Goal: Find specific page/section: Find specific page/section

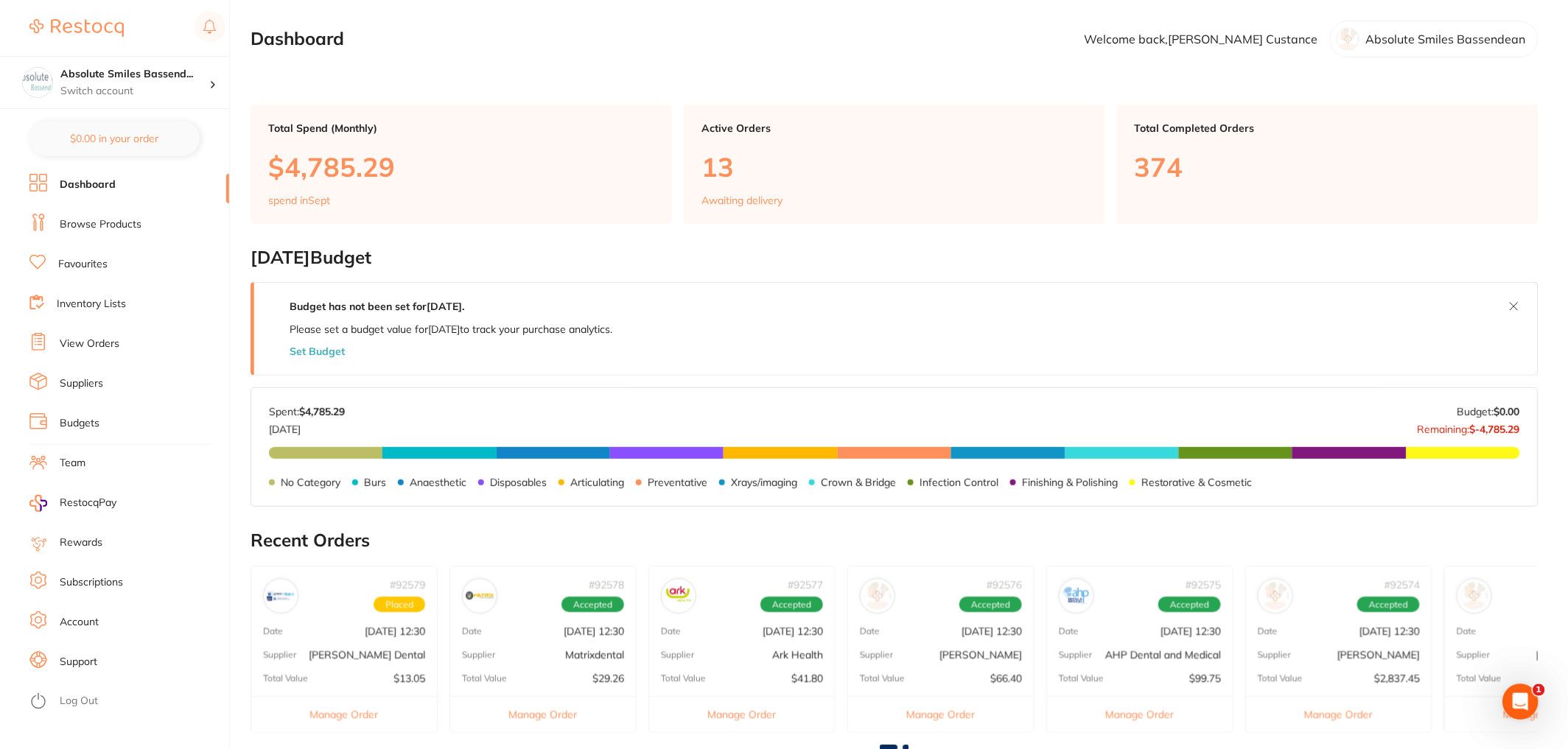
click at [116, 229] on link "Browse Products" at bounding box center [100, 225] width 82 height 15
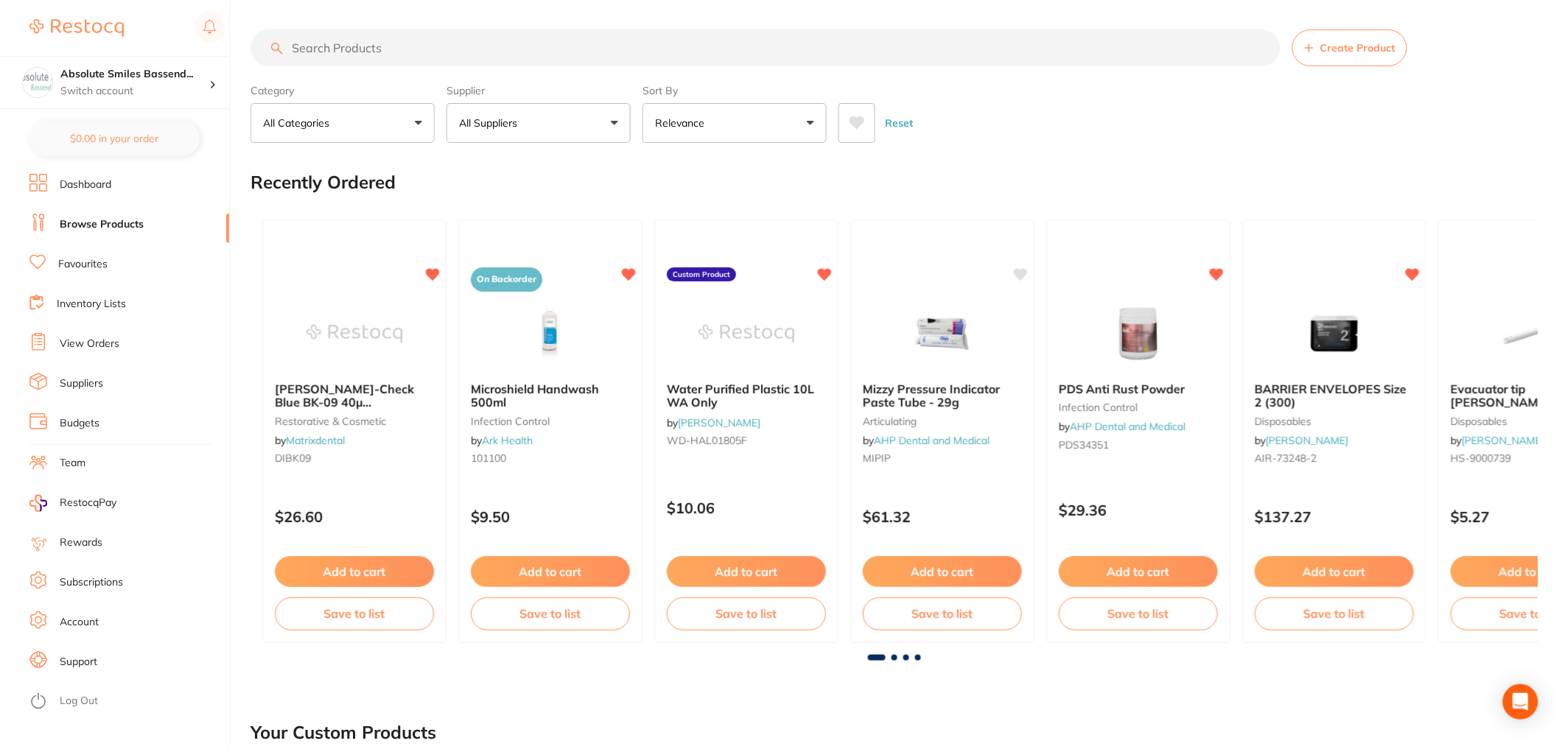
click at [495, 49] on input "search" at bounding box center [765, 47] width 1030 height 37
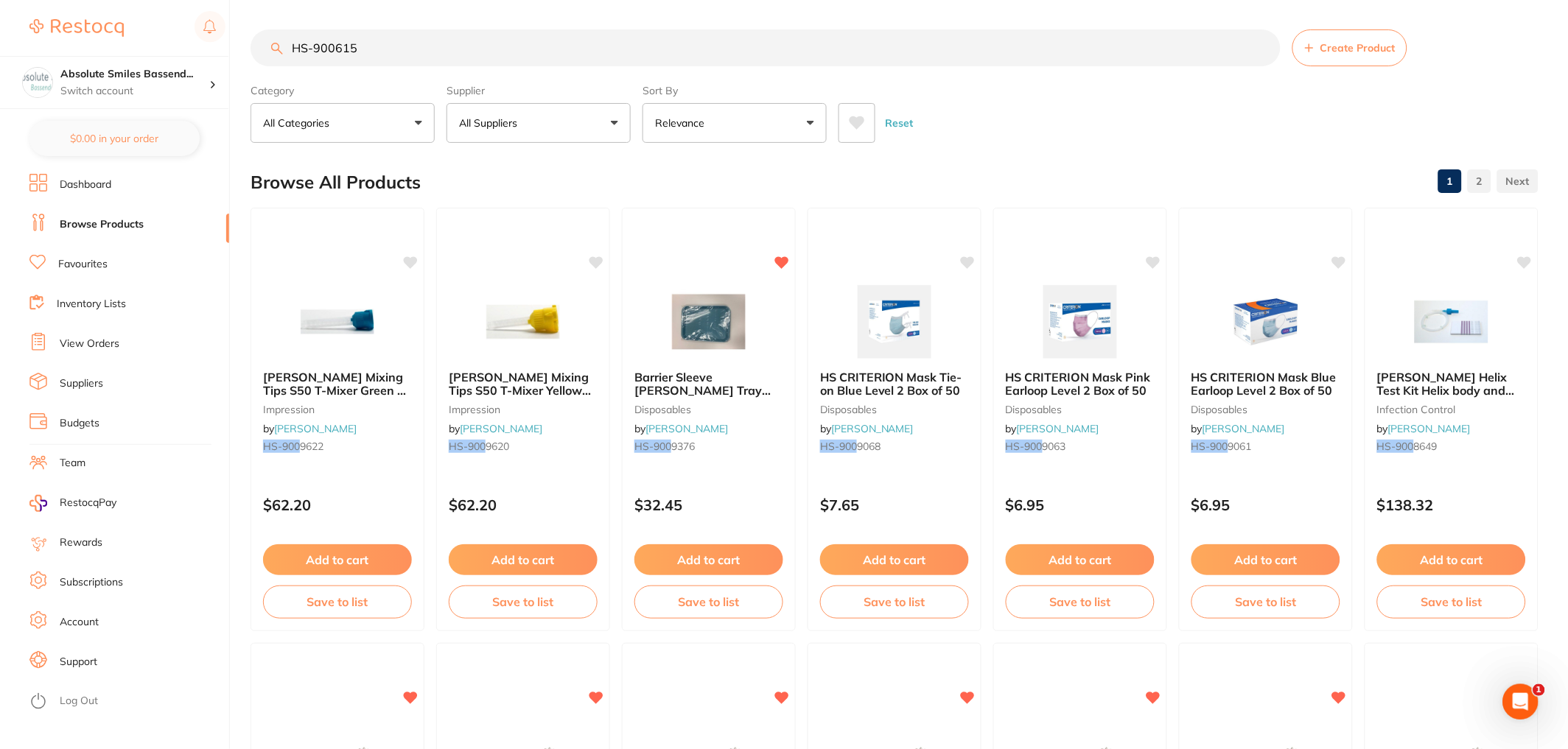
type input "HS-9006155"
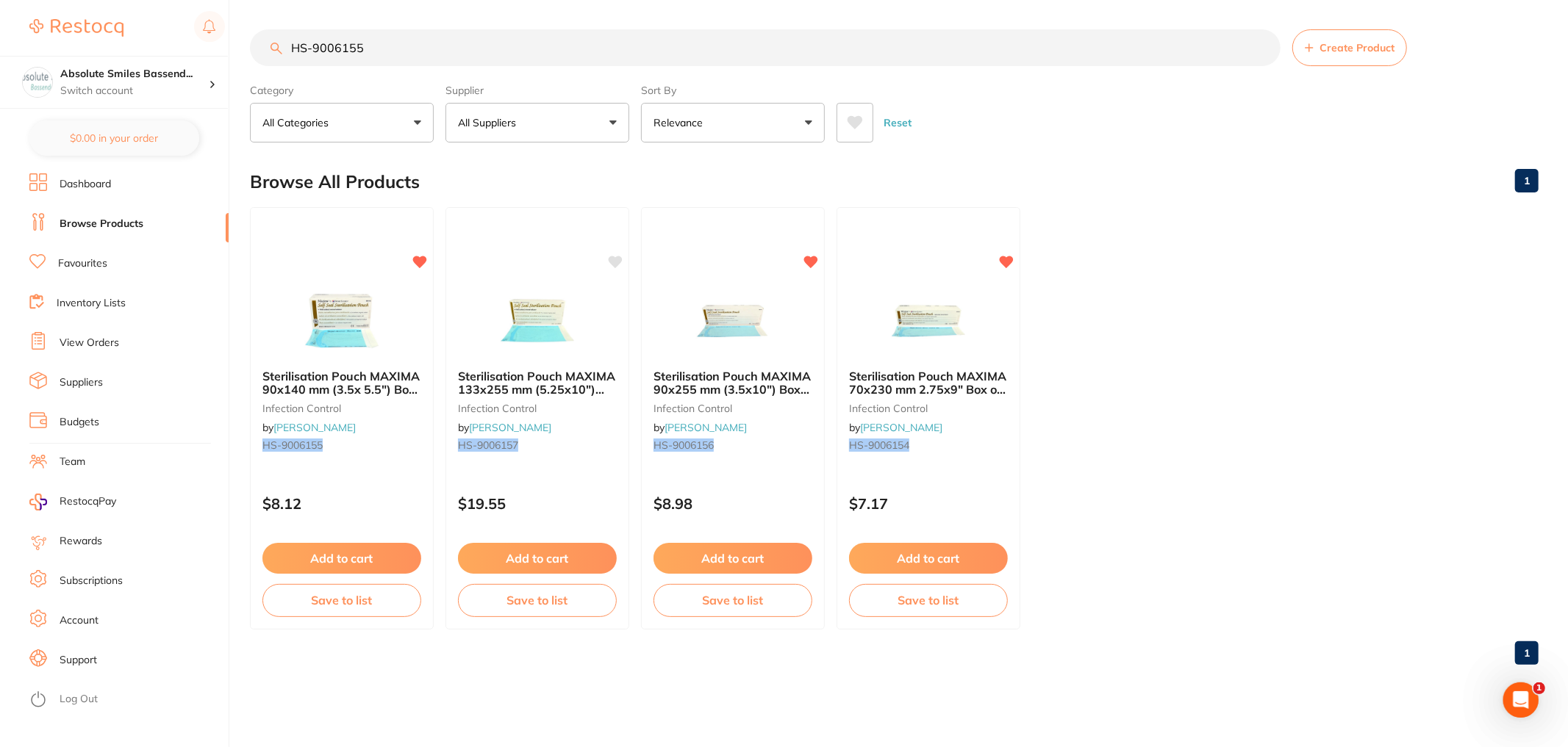
type textarea "HS-9006155"
drag, startPoint x: 390, startPoint y: 46, endPoint x: 286, endPoint y: 50, distance: 104.1
click at [240, 39] on div "$381.29 Absolute Smiles Bassend... Switch account Absolute Smiles Bassendean $0…" at bounding box center [784, 374] width 1568 height 747
type input "HS-9006155"
click at [91, 257] on link "Favourites" at bounding box center [82, 264] width 50 height 15
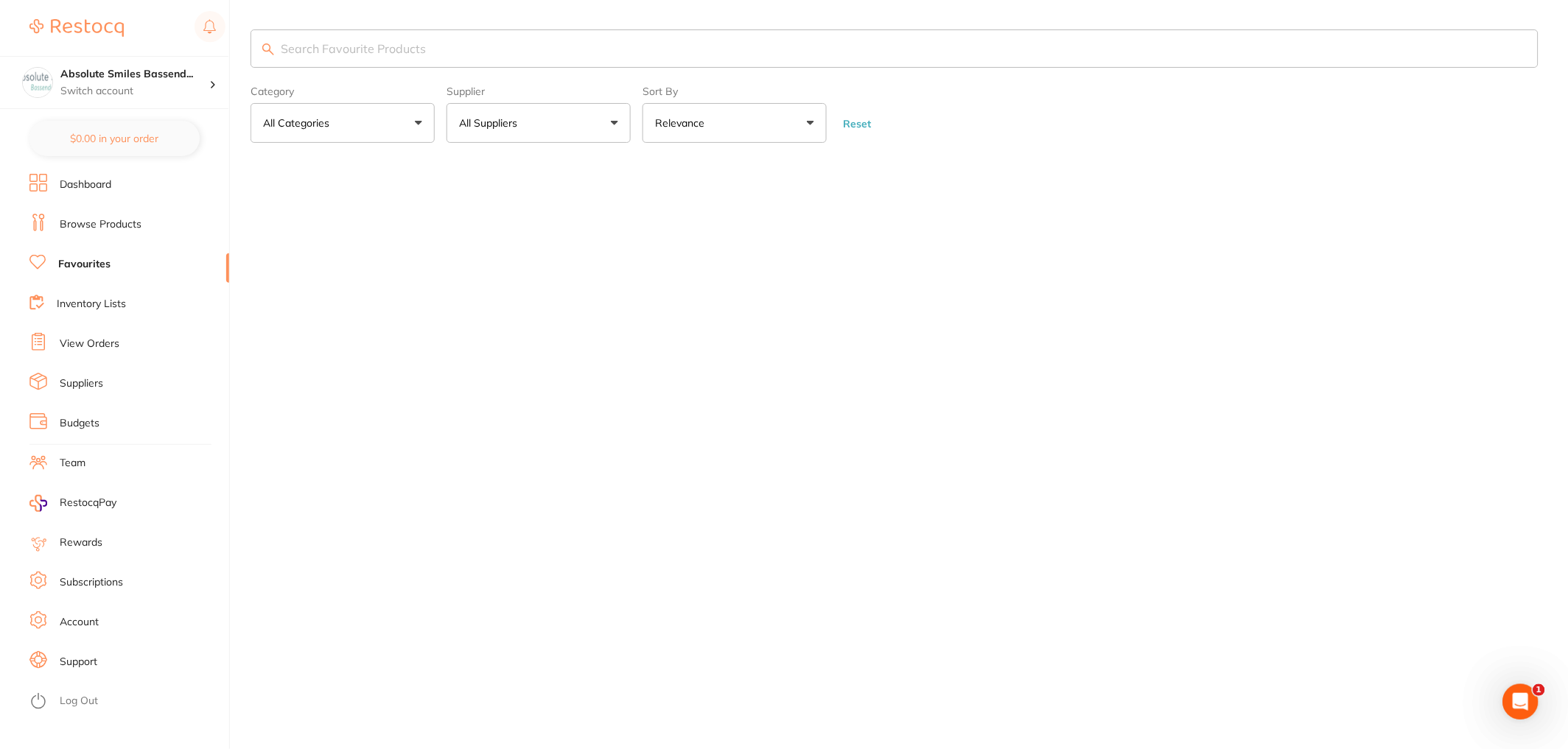
click at [409, 38] on input "search" at bounding box center [895, 48] width 1288 height 38
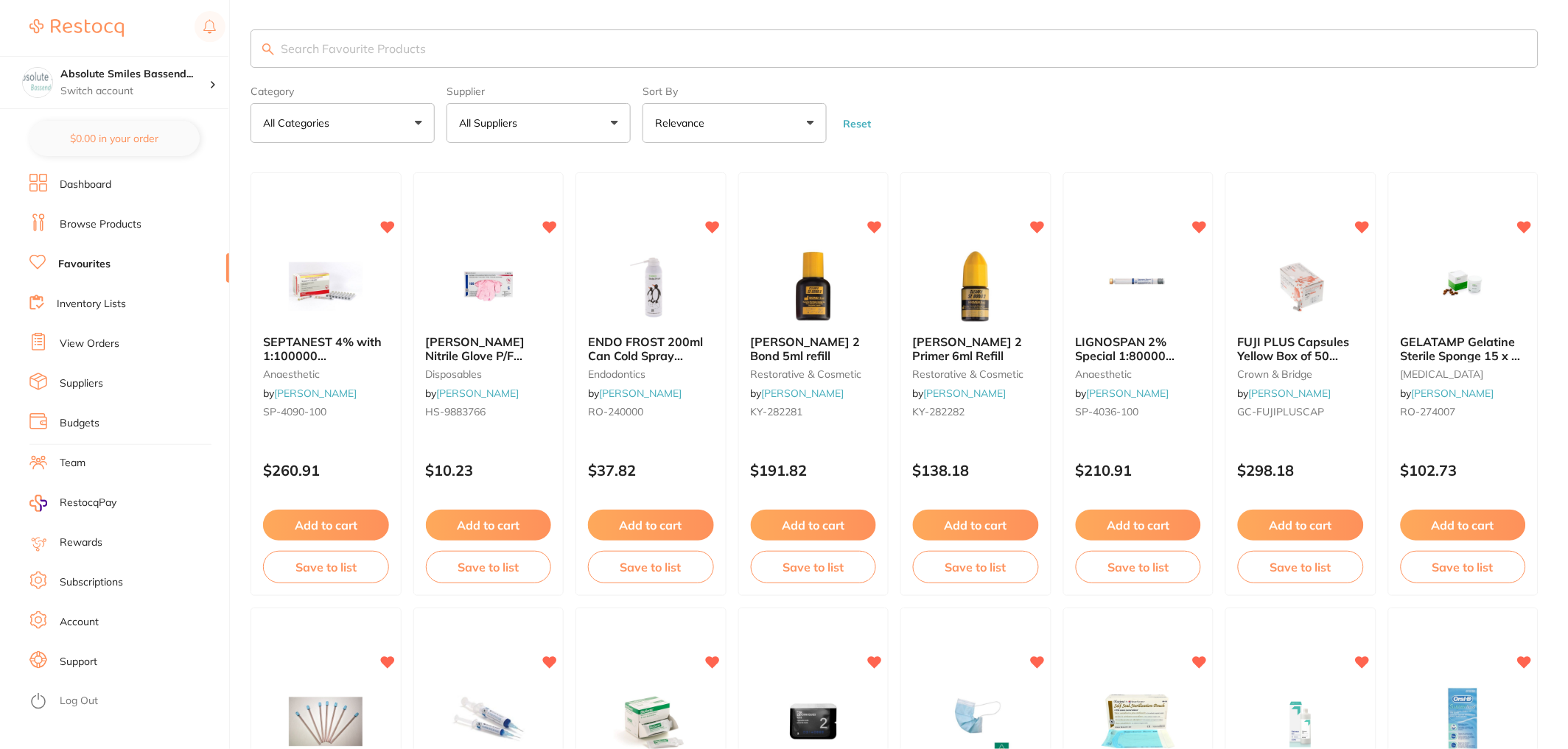
paste input "HS-9006155"
click at [409, 44] on input "search" at bounding box center [895, 48] width 1288 height 38
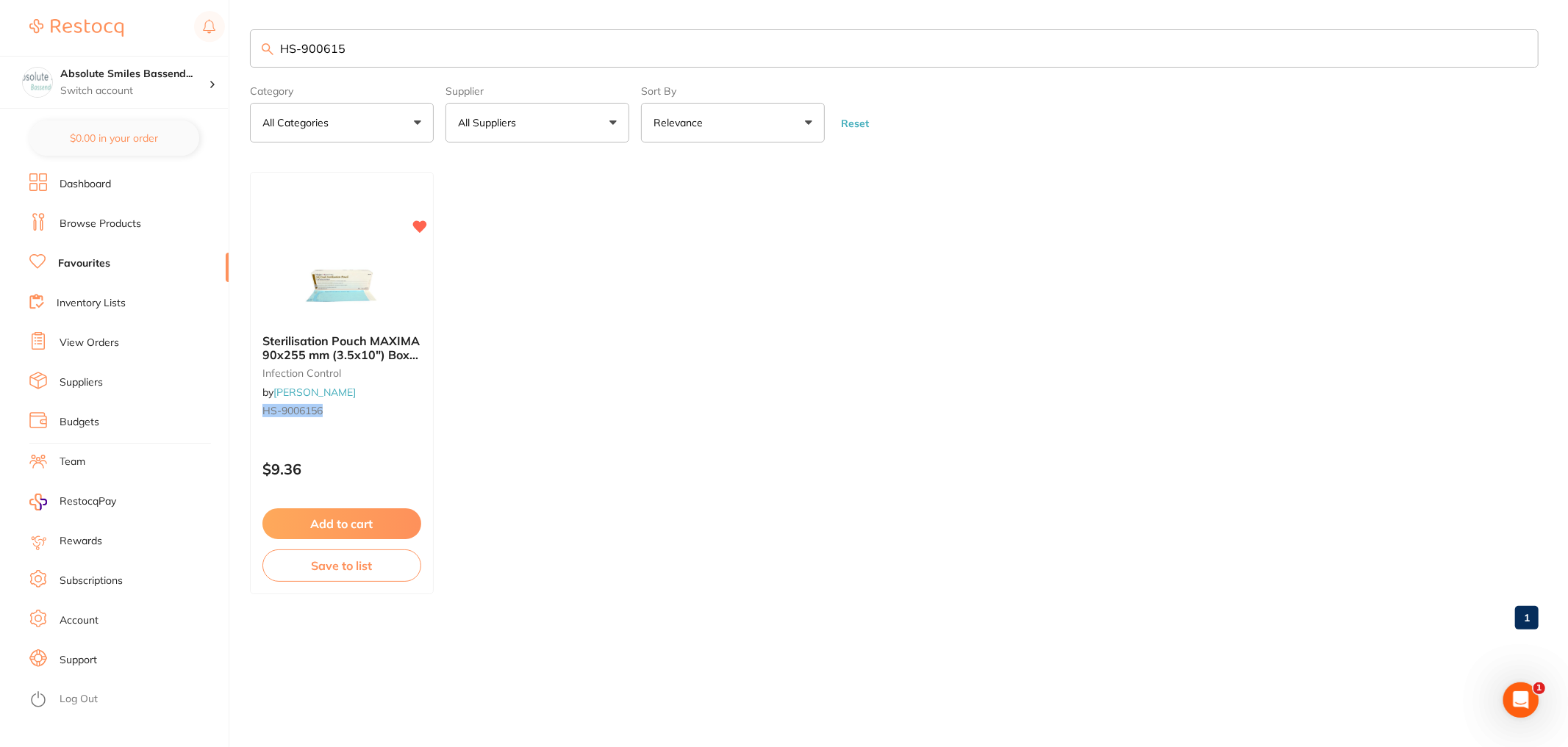
type input "HS-9006154"
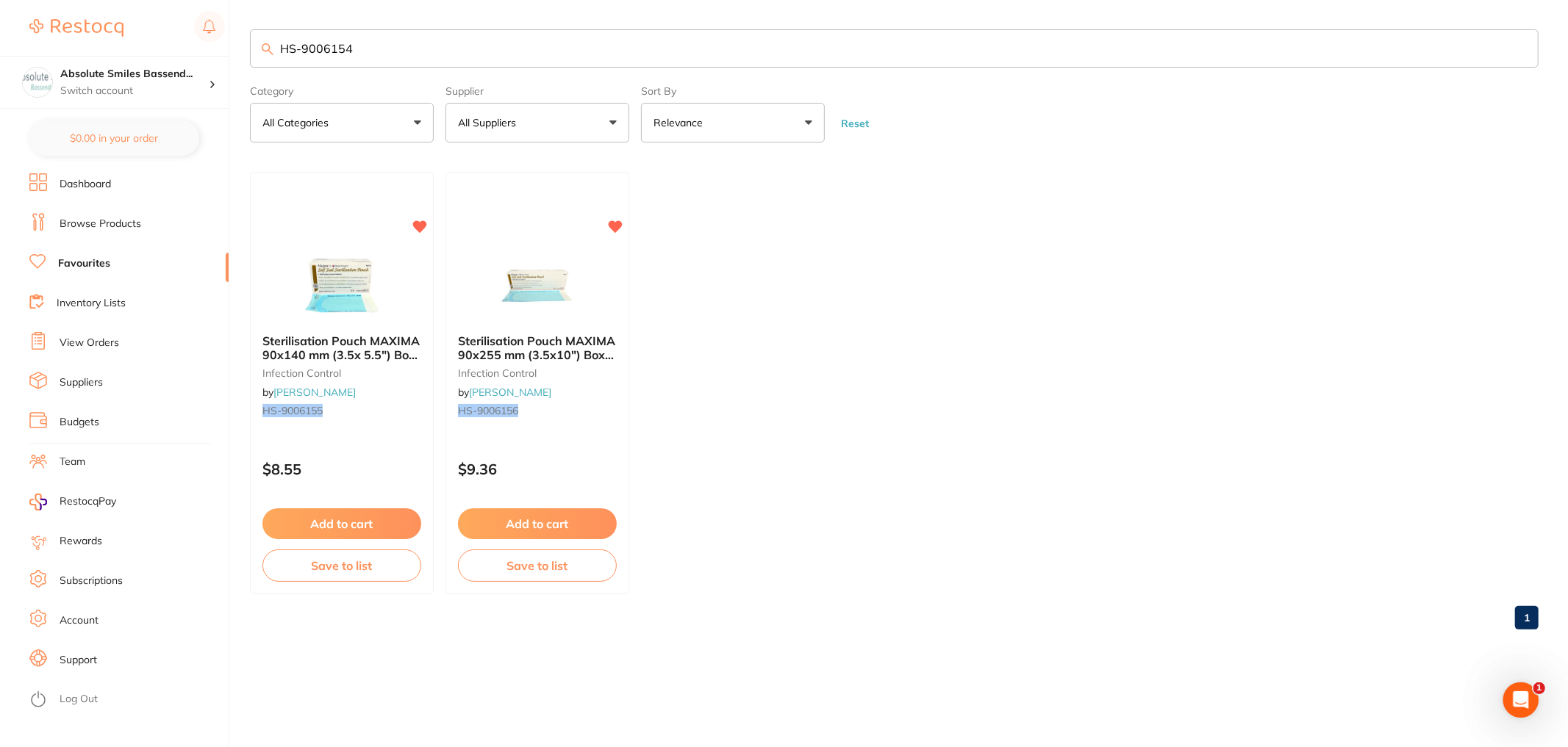
click at [97, 220] on link "Browse Products" at bounding box center [100, 225] width 81 height 15
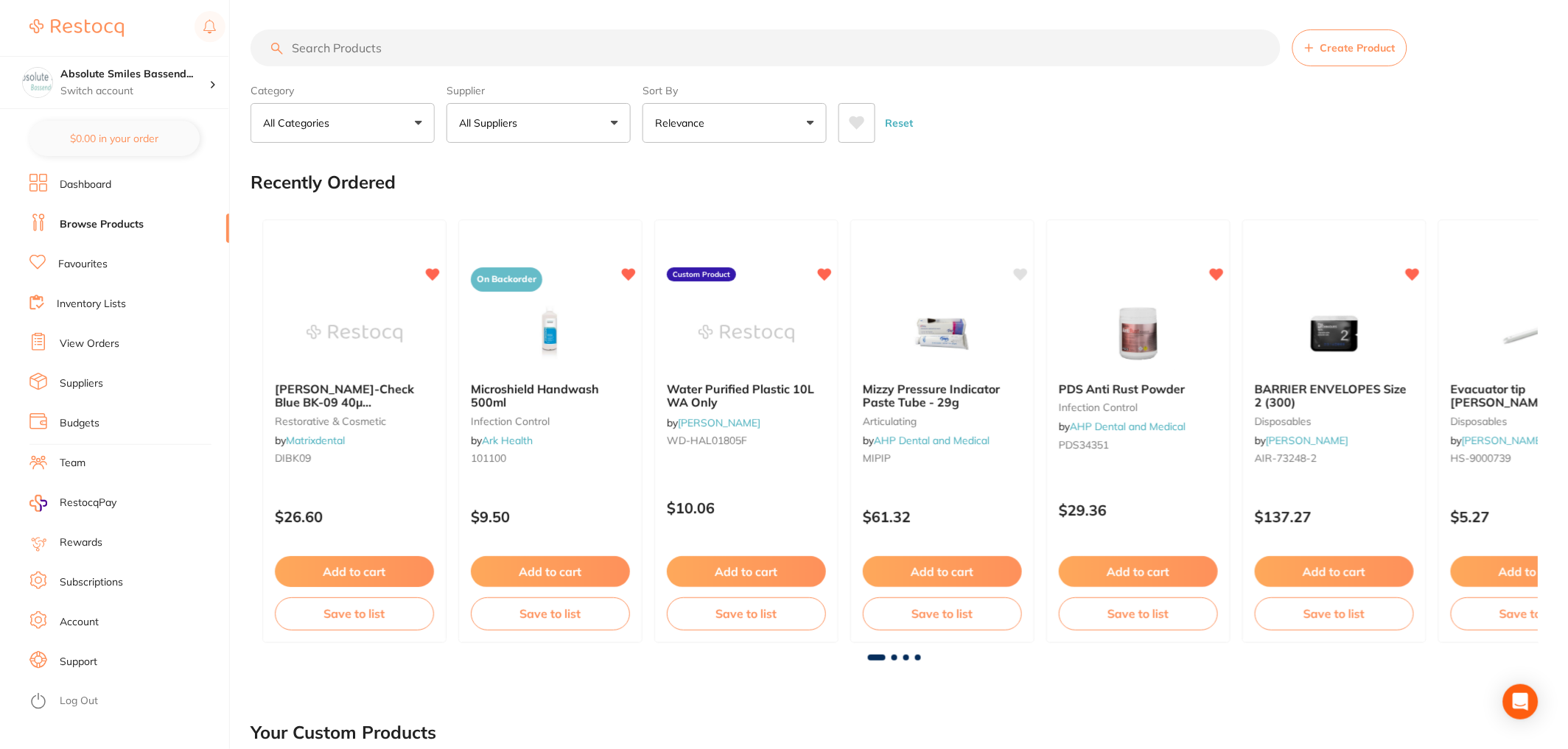
click at [416, 50] on input "search" at bounding box center [765, 47] width 1030 height 37
paste input "HS-9006155"
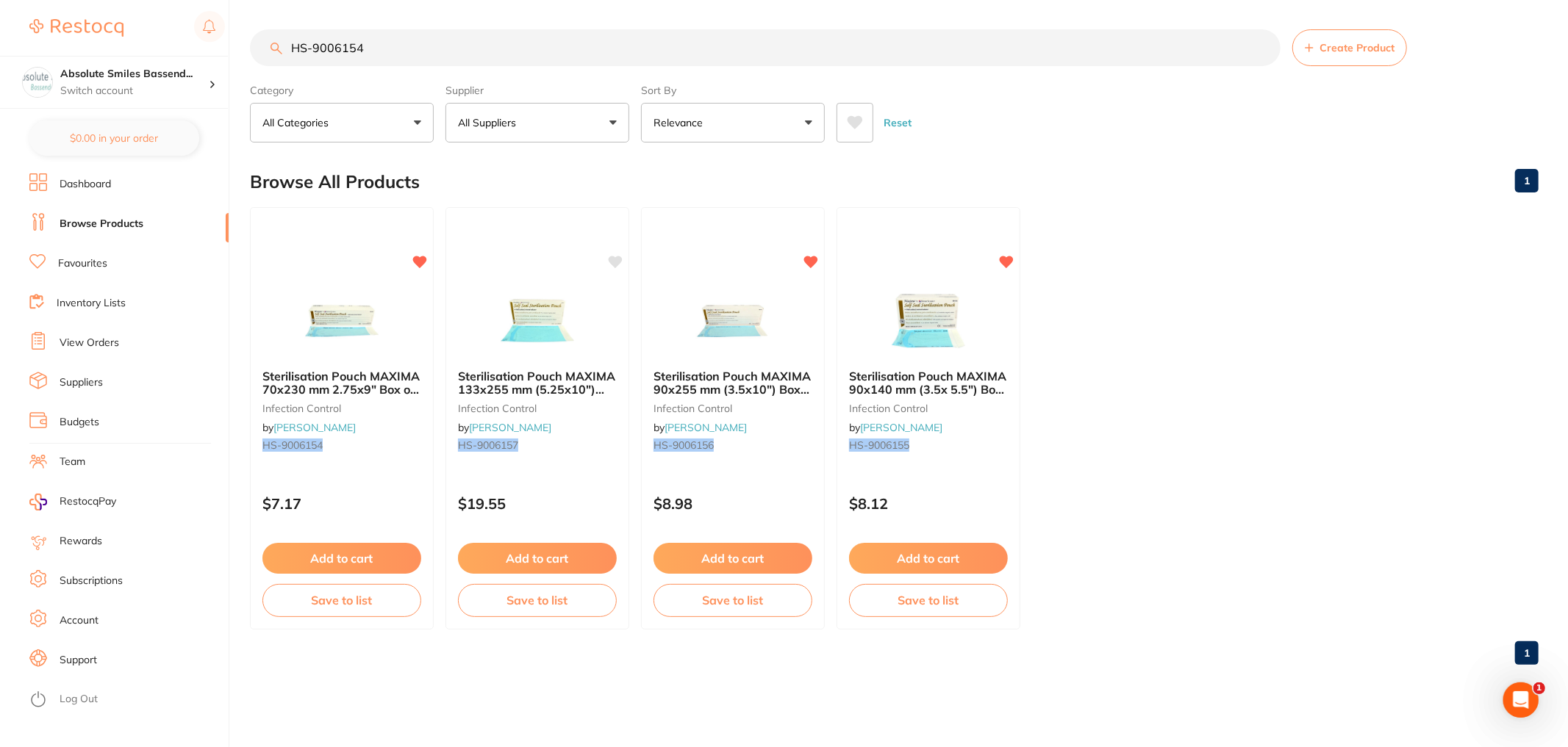
type input "HS-9006154"
click at [83, 262] on link "Favourites" at bounding box center [82, 264] width 50 height 15
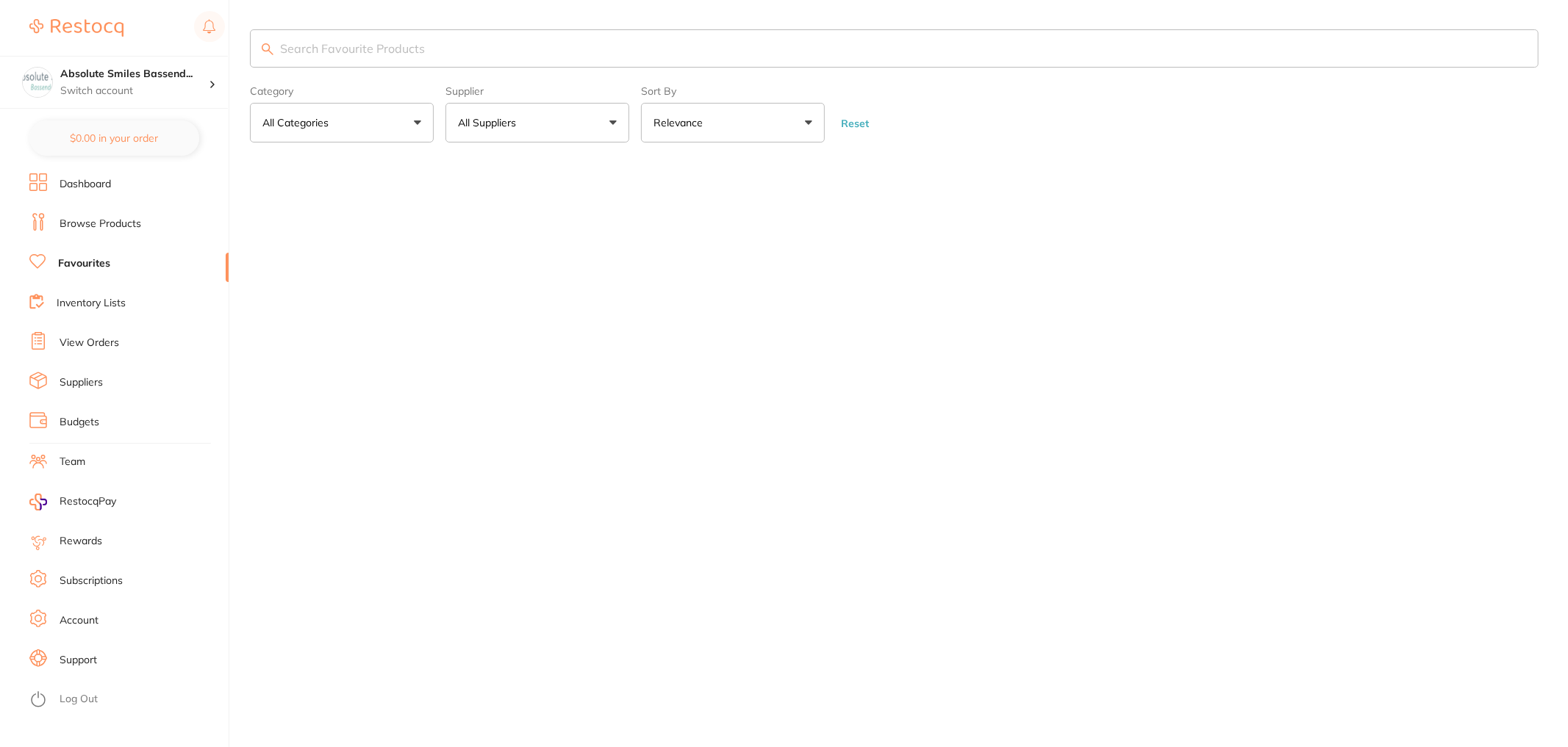
click at [383, 64] on input "search" at bounding box center [895, 48] width 1289 height 38
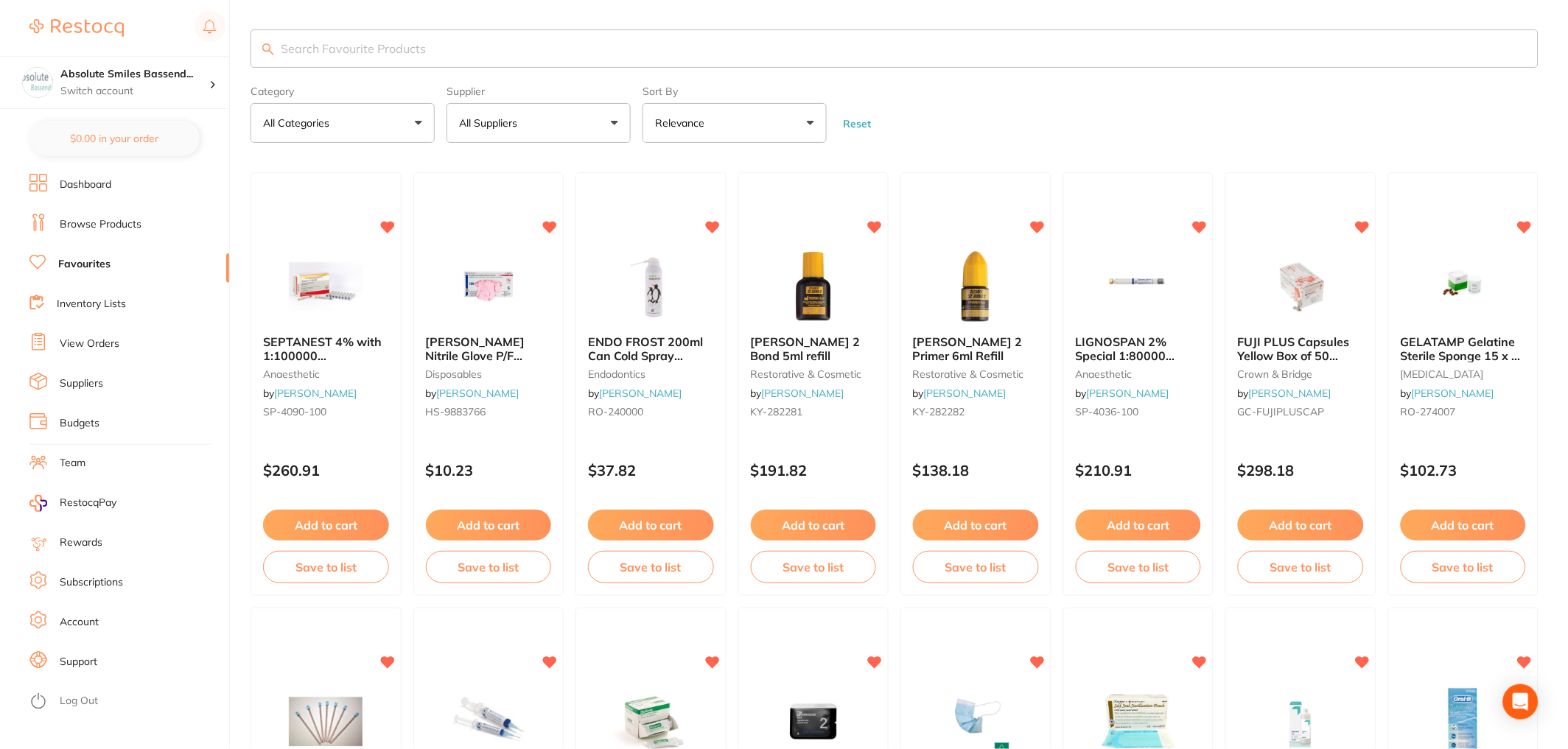
click at [386, 35] on input "search" at bounding box center [895, 48] width 1288 height 38
paste input "HS-9006155"
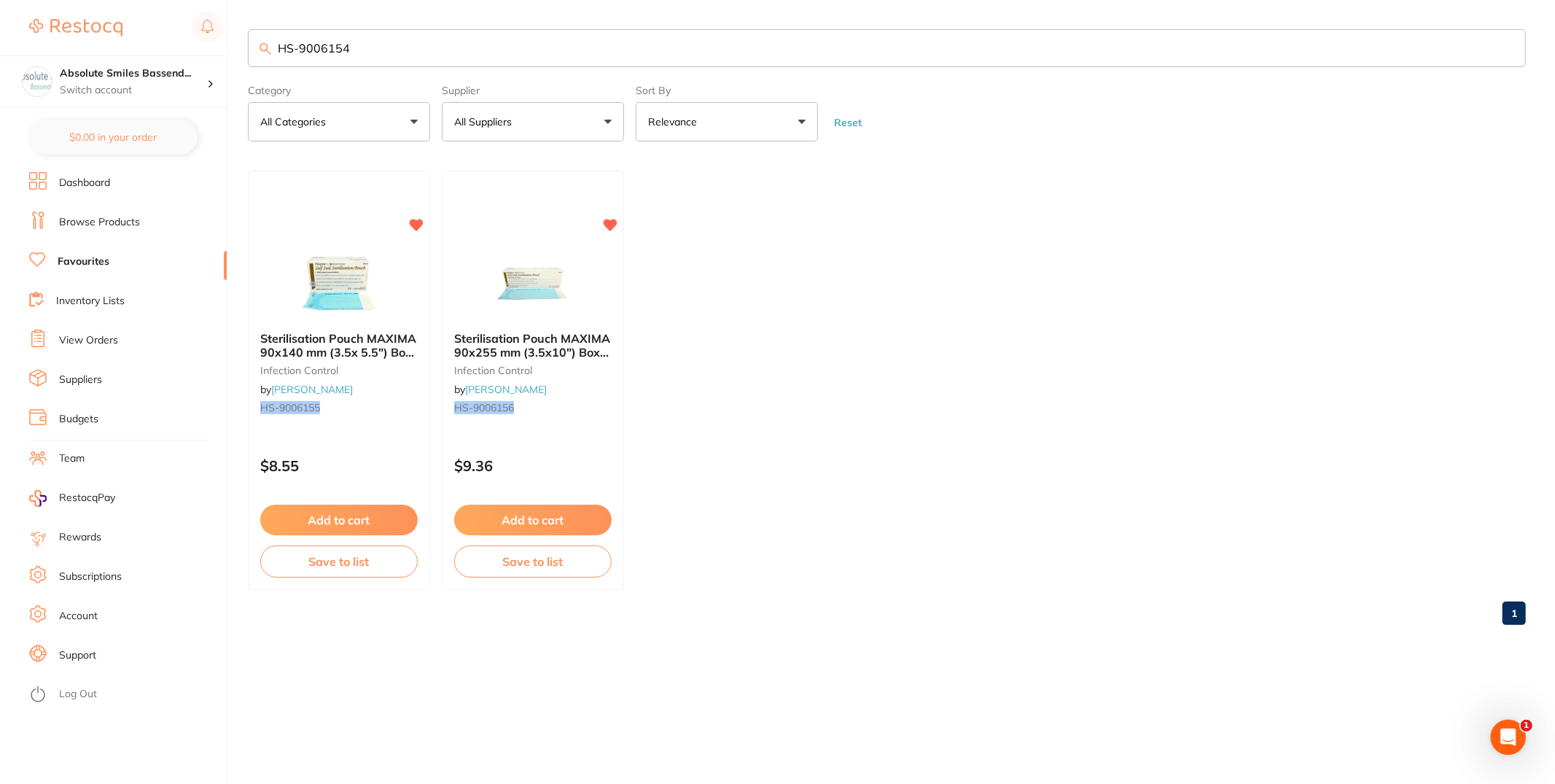
drag, startPoint x: 382, startPoint y: 55, endPoint x: 80, endPoint y: 39, distance: 302.4
click at [80, 39] on div "$381.29 Absolute Smiles Bassend... Switch account Absolute Smiles Bassendean $0…" at bounding box center [778, 392] width 1555 height 784
click at [393, 55] on input "HS-9006154" at bounding box center [887, 47] width 1278 height 38
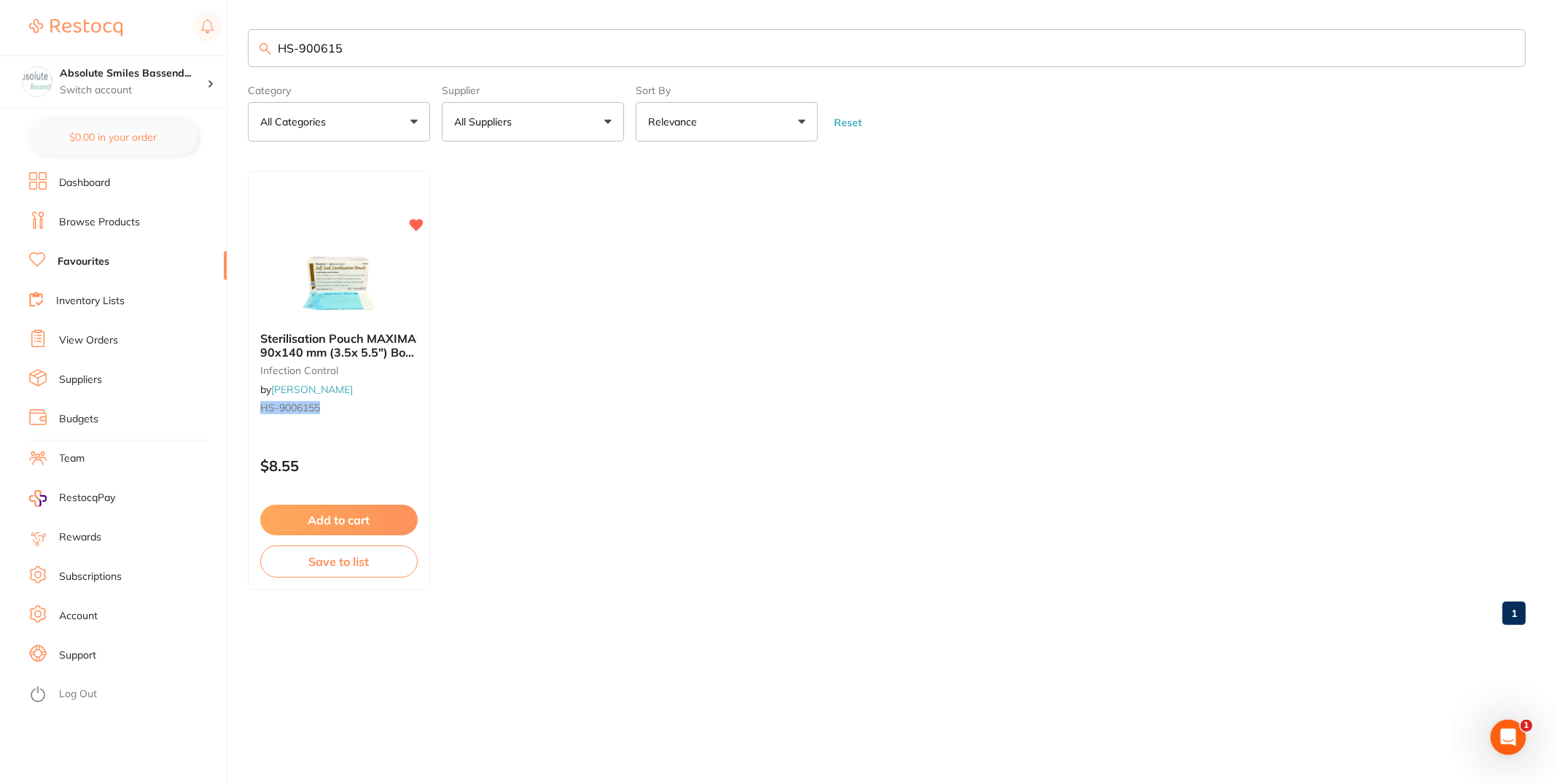
type input "HS-9006154"
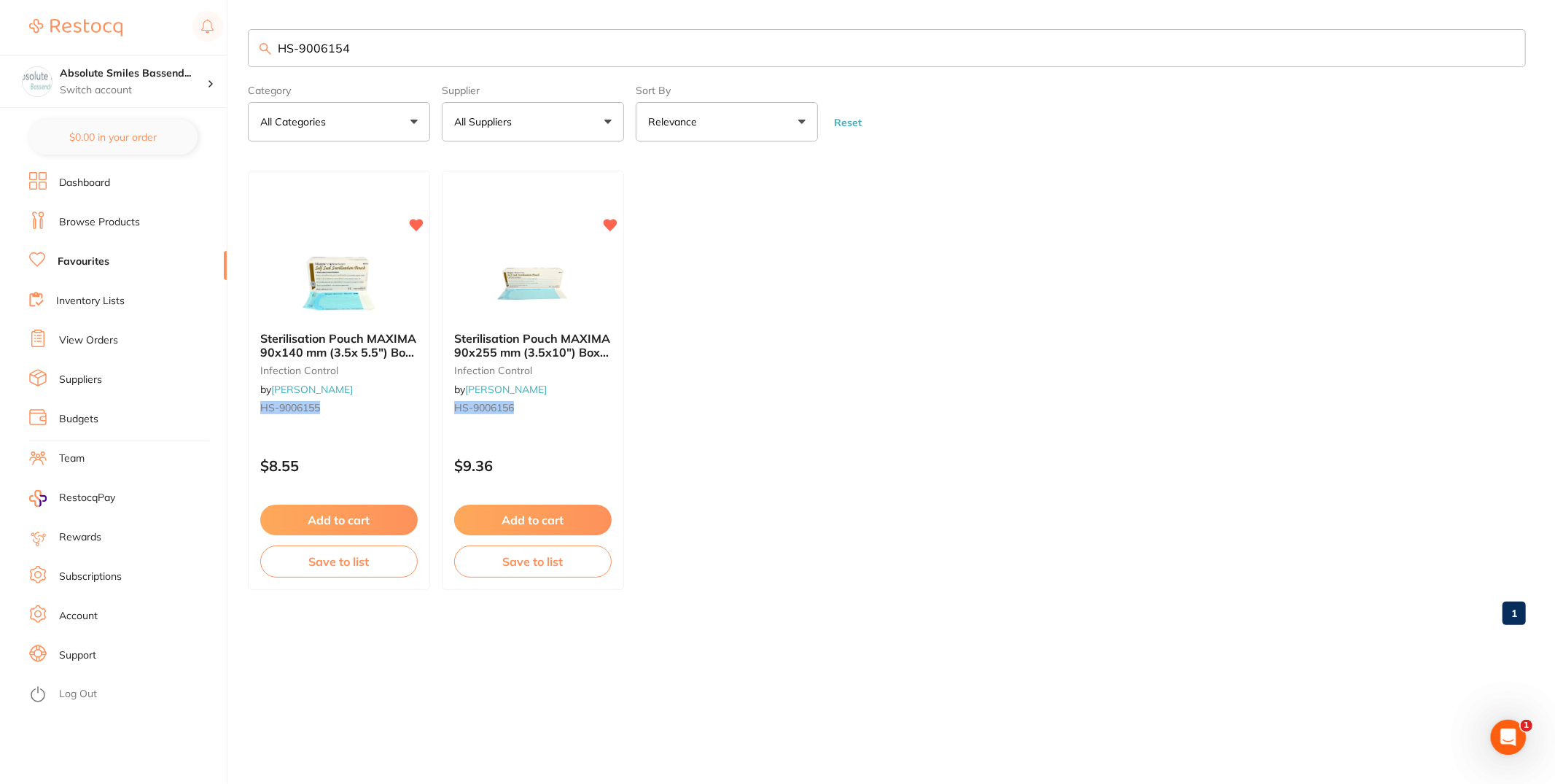
click at [129, 220] on link "Browse Products" at bounding box center [99, 223] width 81 height 15
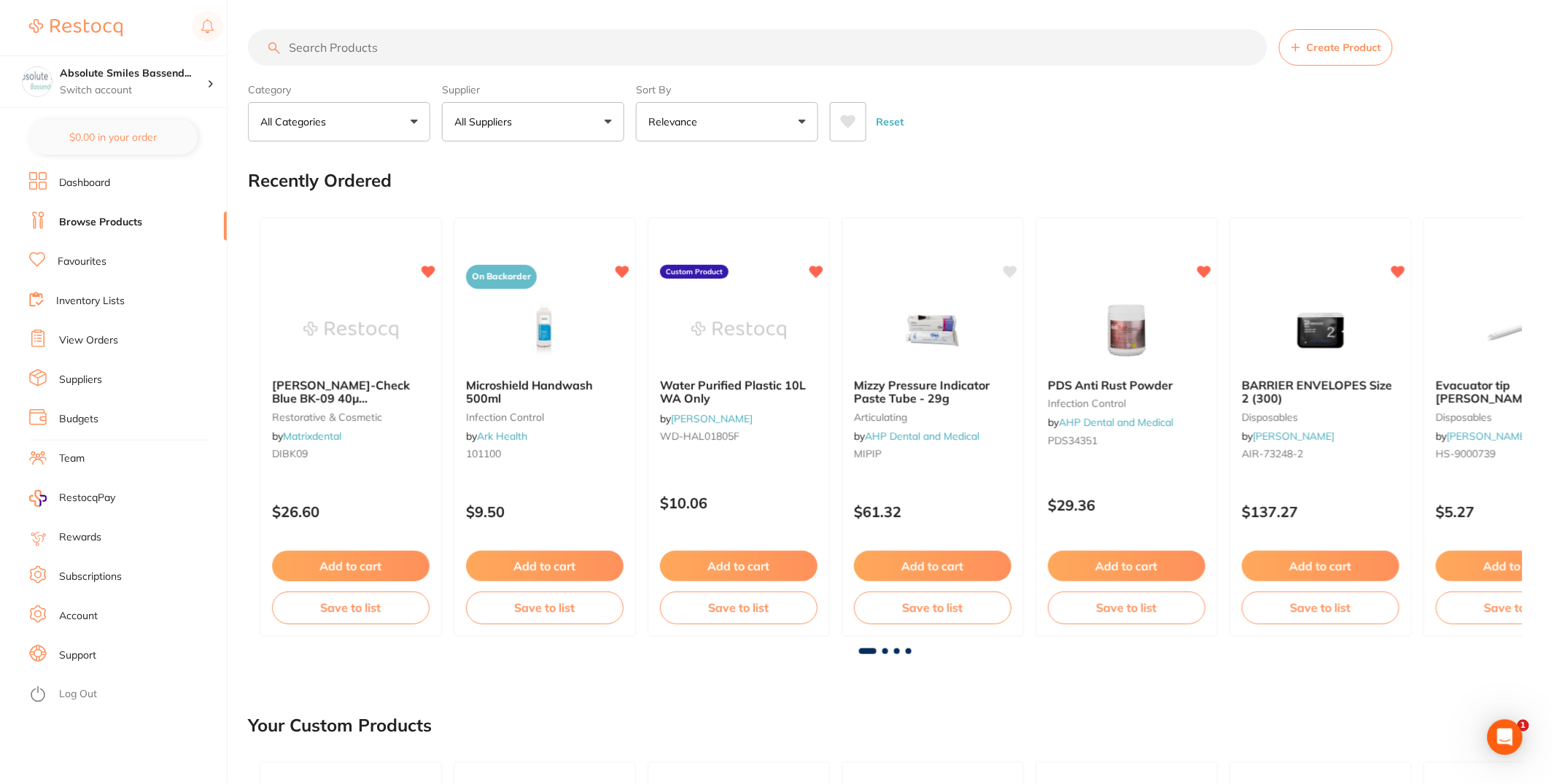
click at [480, 43] on input "search" at bounding box center [757, 46] width 1019 height 36
paste input "HS-9006154"
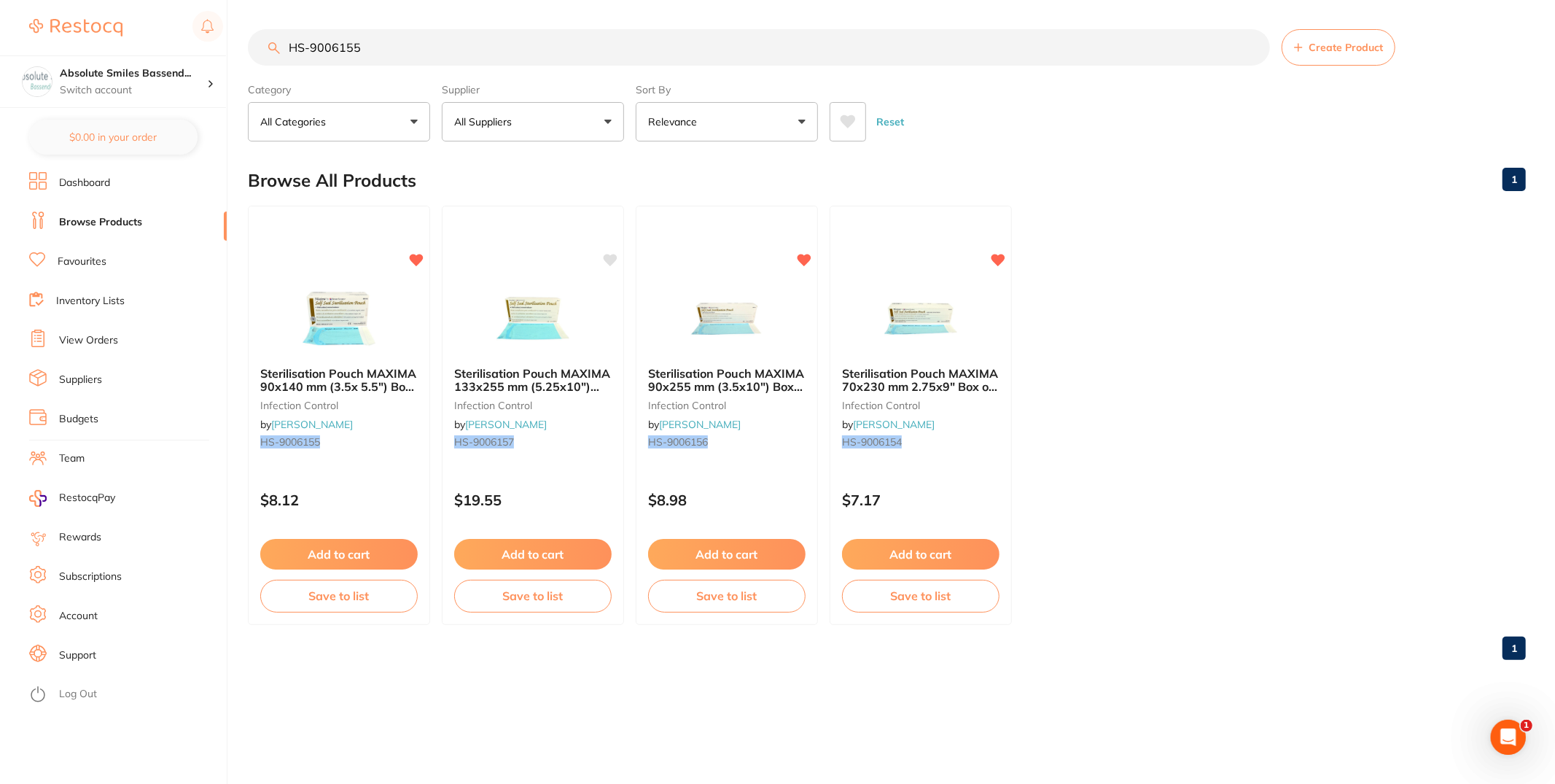
drag, startPoint x: 372, startPoint y: 53, endPoint x: 172, endPoint y: 35, distance: 200.8
click at [172, 35] on div "$381.29 Absolute Smiles Bassend... Switch account Absolute Smiles Bassendean $0…" at bounding box center [778, 392] width 1555 height 784
click at [493, 46] on input "HS-9006155" at bounding box center [759, 46] width 1022 height 36
type input "HS-9006154"
drag, startPoint x: 249, startPoint y: 51, endPoint x: 255, endPoint y: 43, distance: 10.0
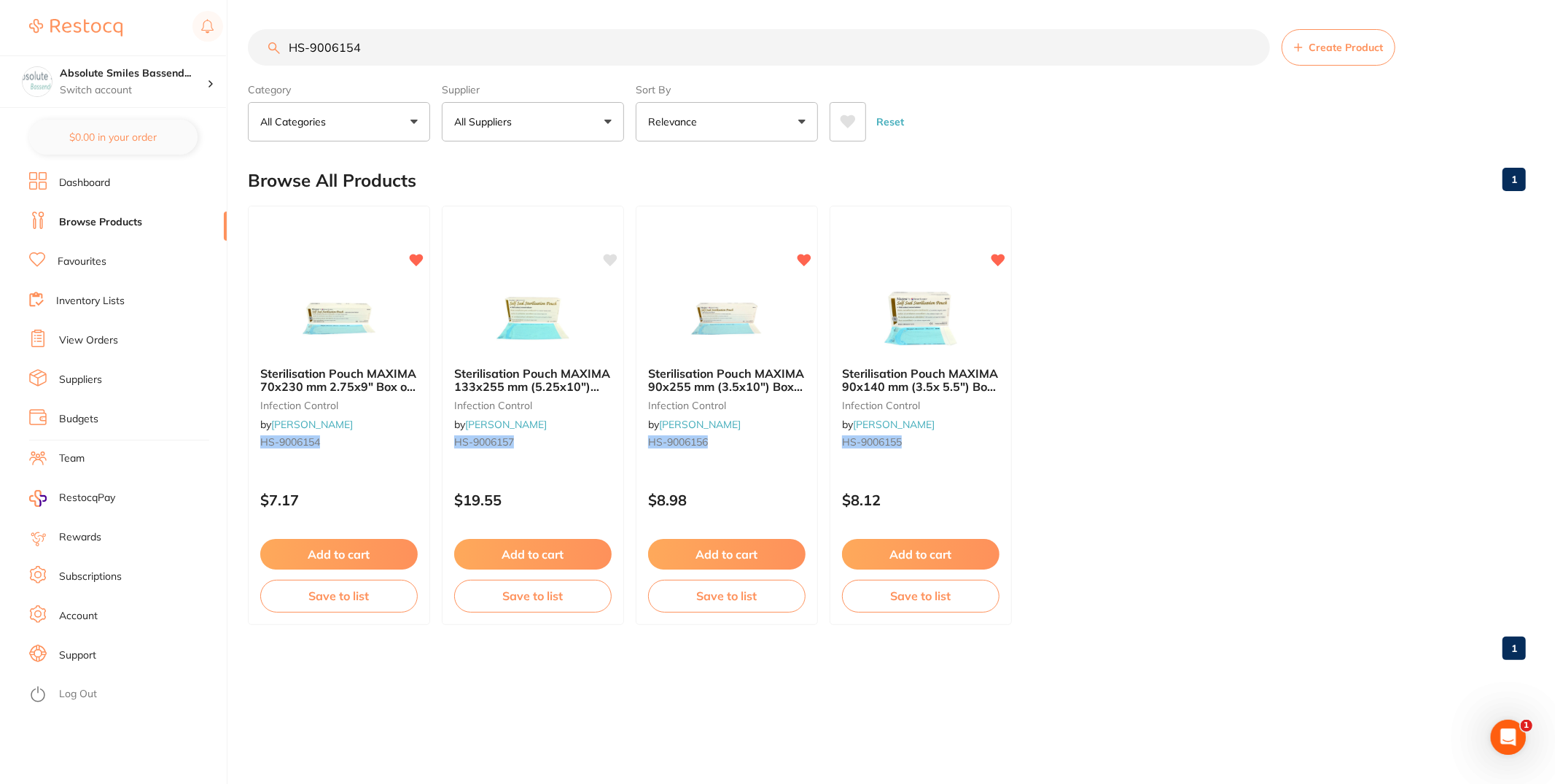
click at [249, 50] on input "HS-9006154" at bounding box center [759, 46] width 1022 height 36
